Goal: Find specific page/section: Find specific page/section

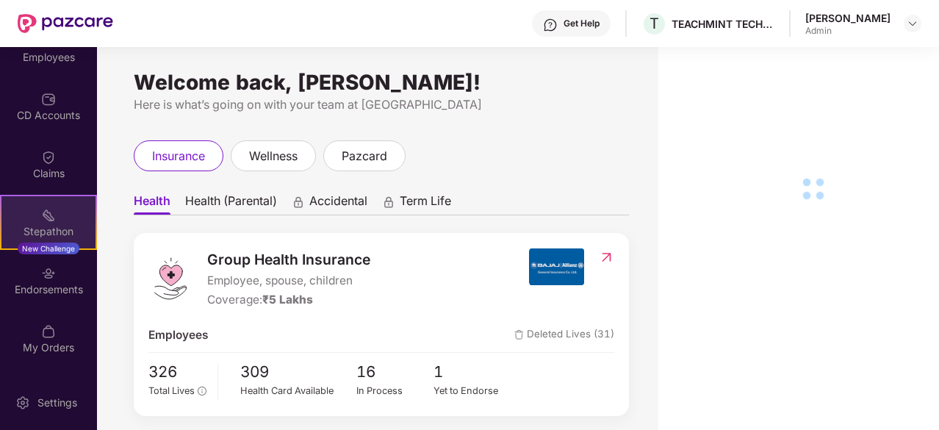
scroll to position [147, 0]
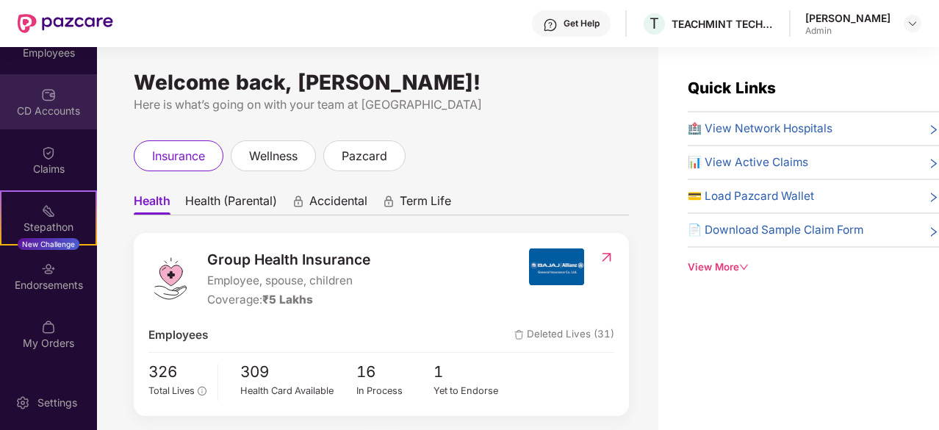
click at [58, 107] on div "CD Accounts" at bounding box center [48, 111] width 97 height 15
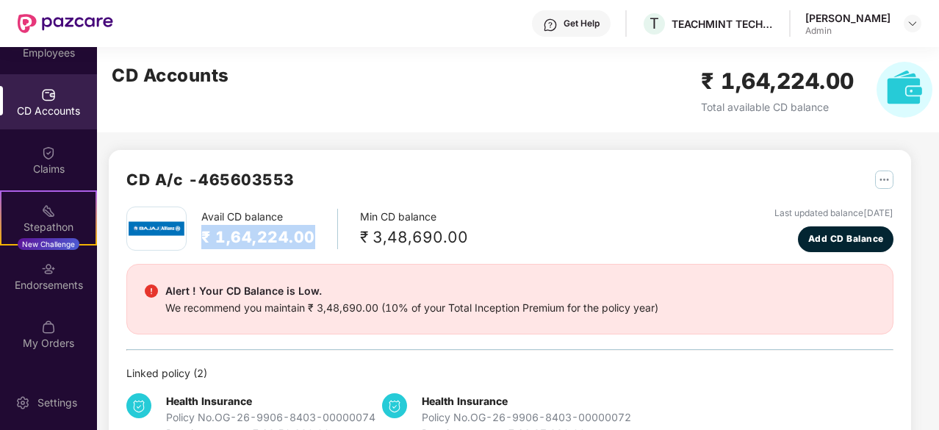
drag, startPoint x: 321, startPoint y: 239, endPoint x: 200, endPoint y: 236, distance: 121.3
click at [200, 236] on div "Avail CD balance ₹ 1,64,224.00 Min CD balance ₹ 3,48,690.00" at bounding box center [297, 229] width 342 height 44
click at [323, 51] on div "CD Accounts ₹ 1,64,224.00 Total available CD balance" at bounding box center [522, 89] width 850 height 85
